Goal: Information Seeking & Learning: Learn about a topic

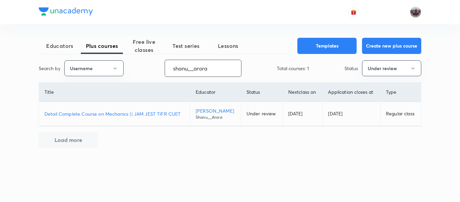
click at [227, 73] on input "shanu__arora" at bounding box center [203, 68] width 76 height 17
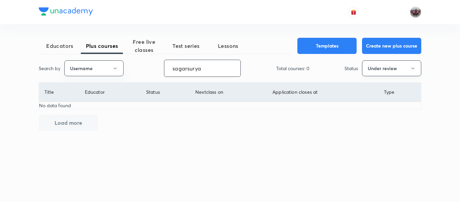
type input "sagarsurya"
click at [398, 68] on button "Under review" at bounding box center [391, 68] width 59 height 16
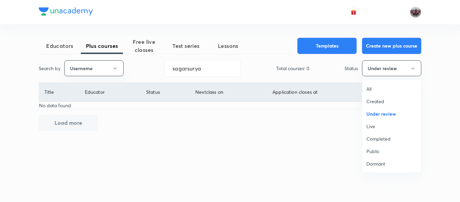
click at [378, 125] on span "Live" at bounding box center [391, 125] width 50 height 7
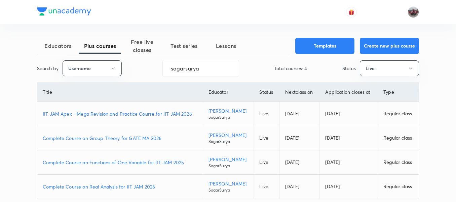
click at [146, 114] on p "IIT JAM Apex - Mega Revision and Practice Course for IIT JAM 2026" at bounding box center [120, 113] width 155 height 7
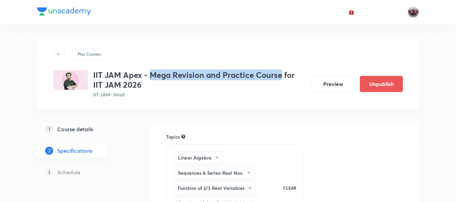
drag, startPoint x: 0, startPoint y: 0, endPoint x: 283, endPoint y: 75, distance: 292.5
click at [283, 75] on h3 "IIT JAM Apex - Mega Revision and Practice Course for IIT JAM 2026" at bounding box center [199, 80] width 213 height 20
copy h3 "Mega Revision and Practice Course"
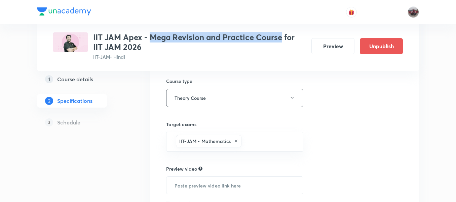
scroll to position [256, 0]
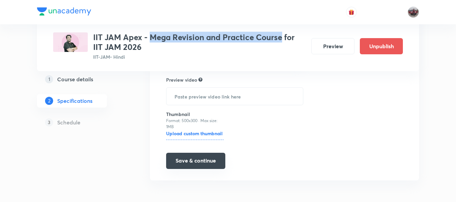
click at [212, 164] on button "Save & continue" at bounding box center [195, 160] width 59 height 16
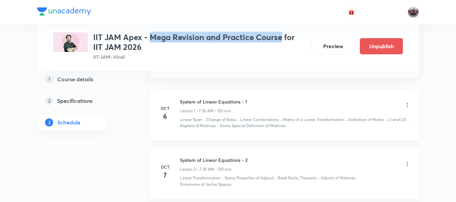
scroll to position [371, 0]
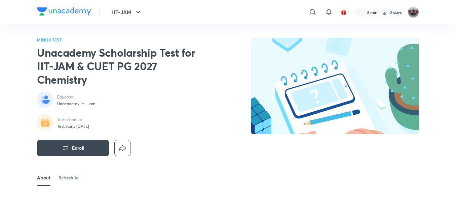
scroll to position [113, 0]
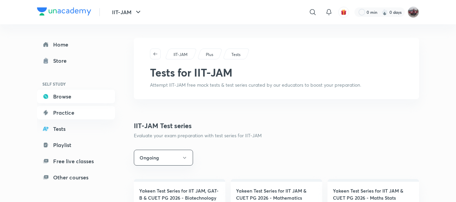
click at [73, 98] on link "Browse" at bounding box center [76, 95] width 78 height 13
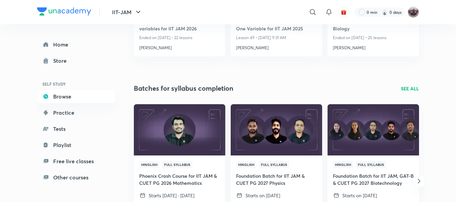
scroll to position [172, 0]
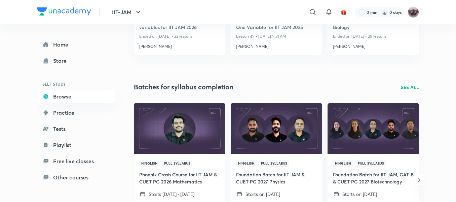
click at [171, 131] on img at bounding box center [179, 128] width 93 height 52
